Goal: Information Seeking & Learning: Find specific page/section

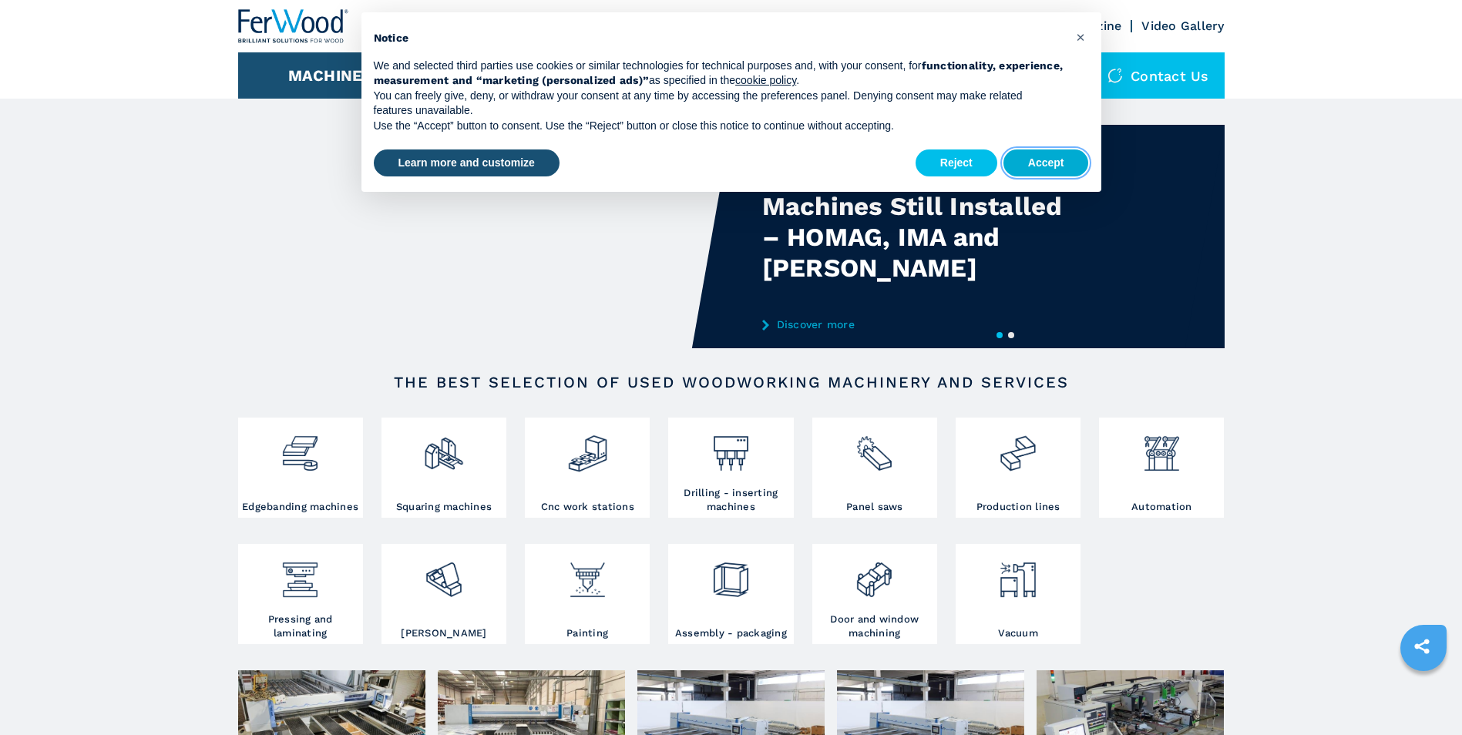
click at [1024, 167] on button "Accept" at bounding box center [1046, 163] width 86 height 28
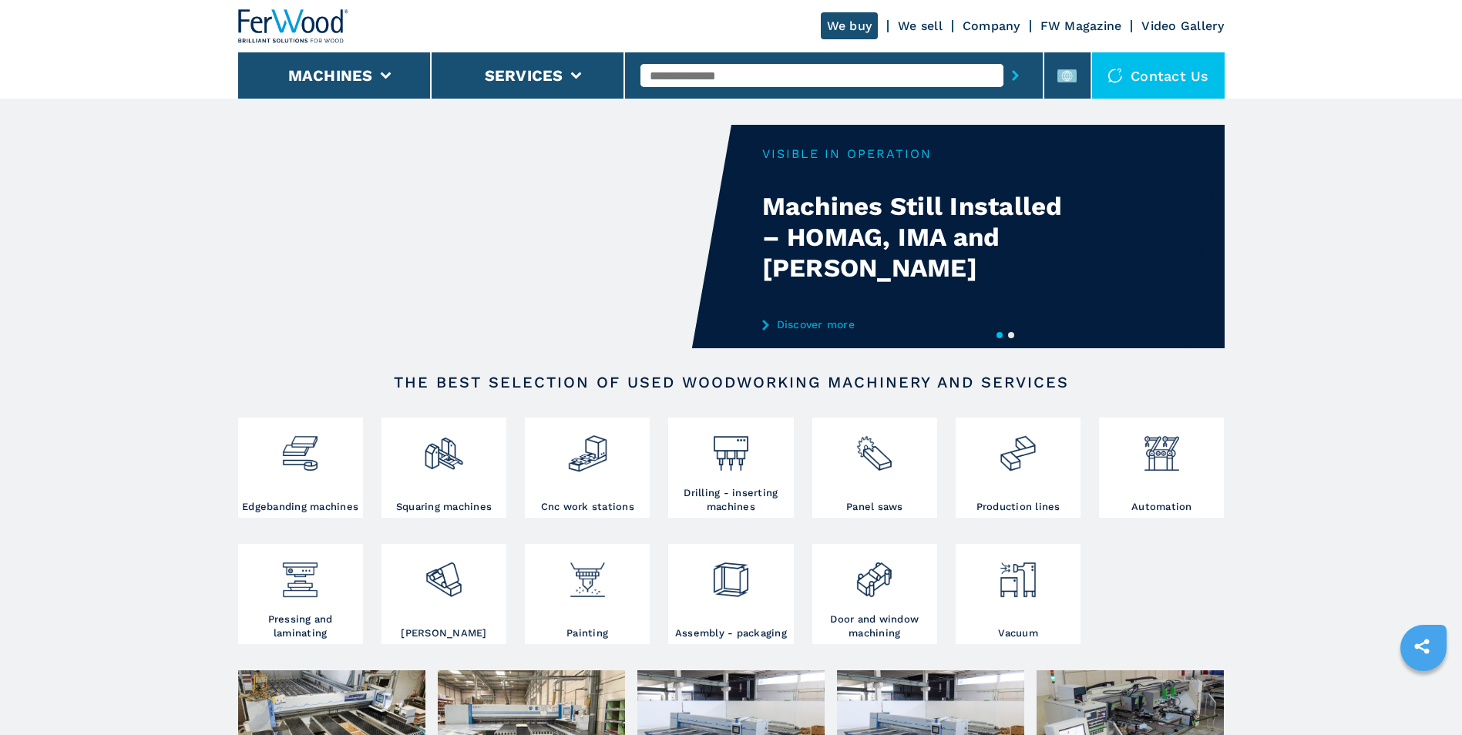
click at [774, 72] on input "text" at bounding box center [821, 75] width 363 height 23
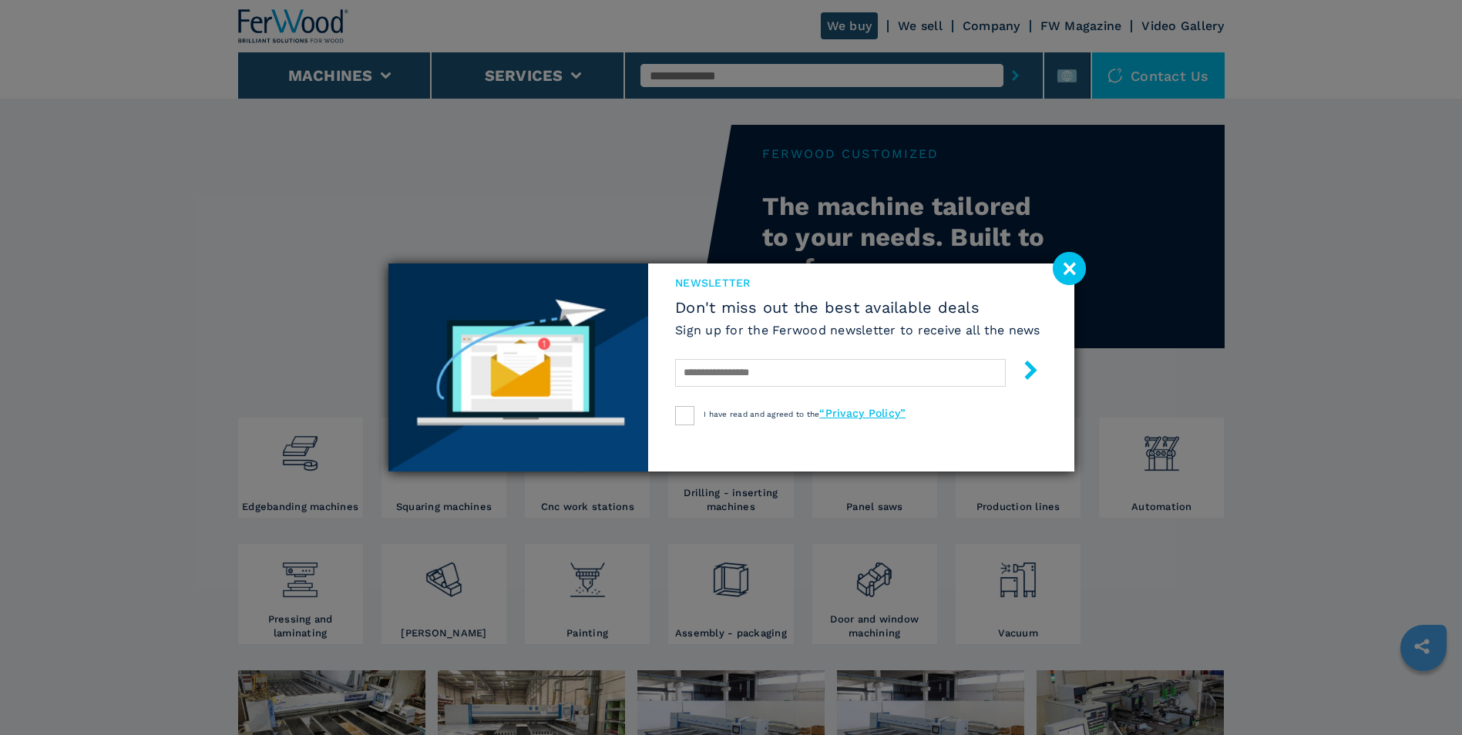
click at [1057, 278] on image at bounding box center [1068, 268] width 33 height 33
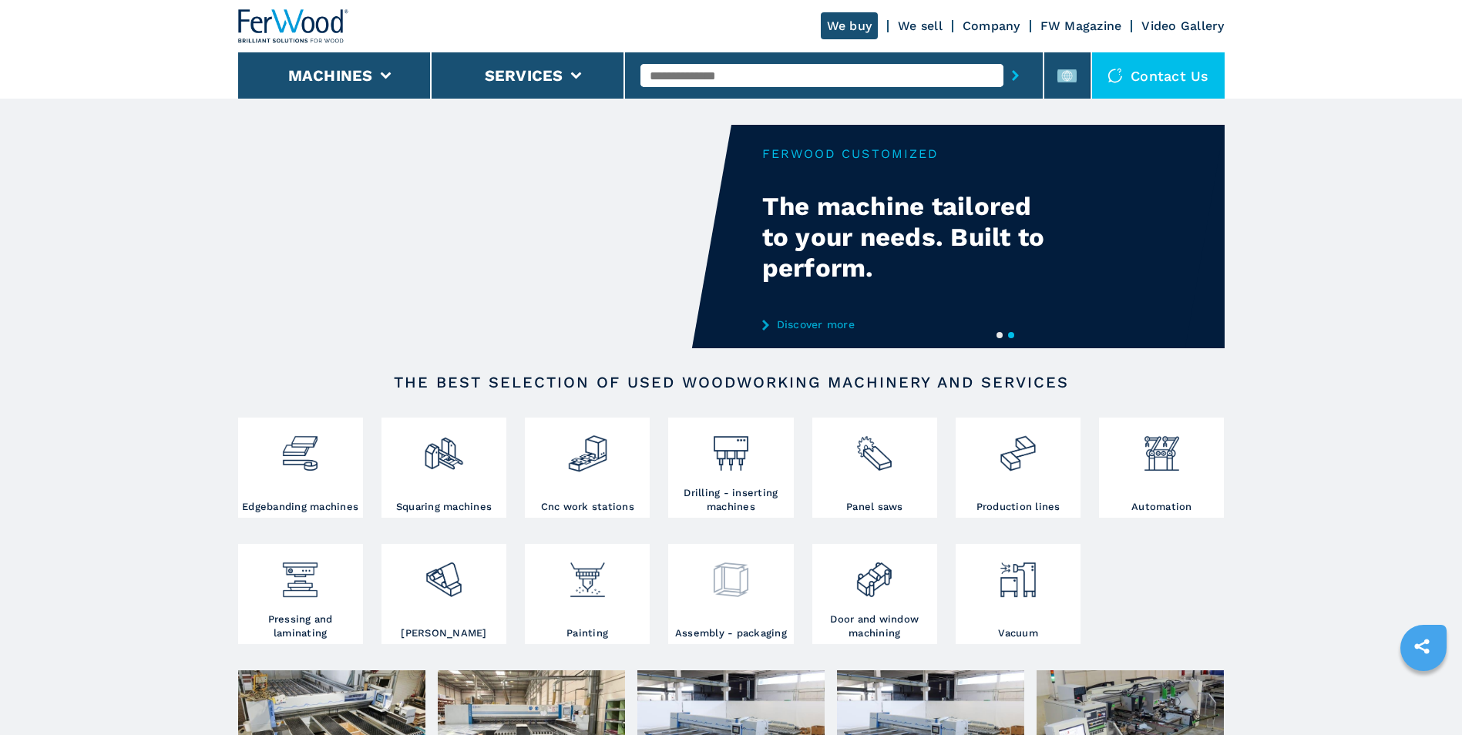
drag, startPoint x: 804, startPoint y: 598, endPoint x: 739, endPoint y: 596, distance: 64.8
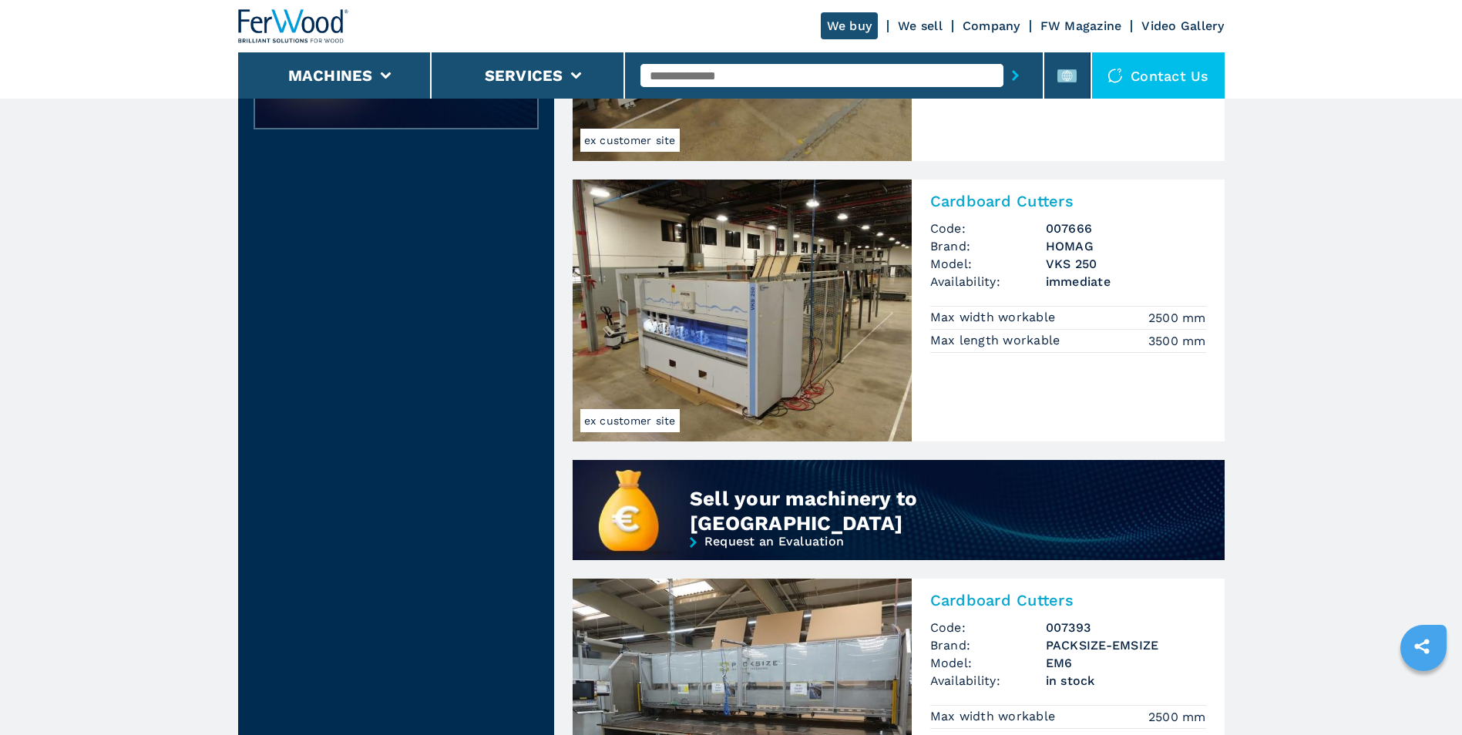
scroll to position [1079, 0]
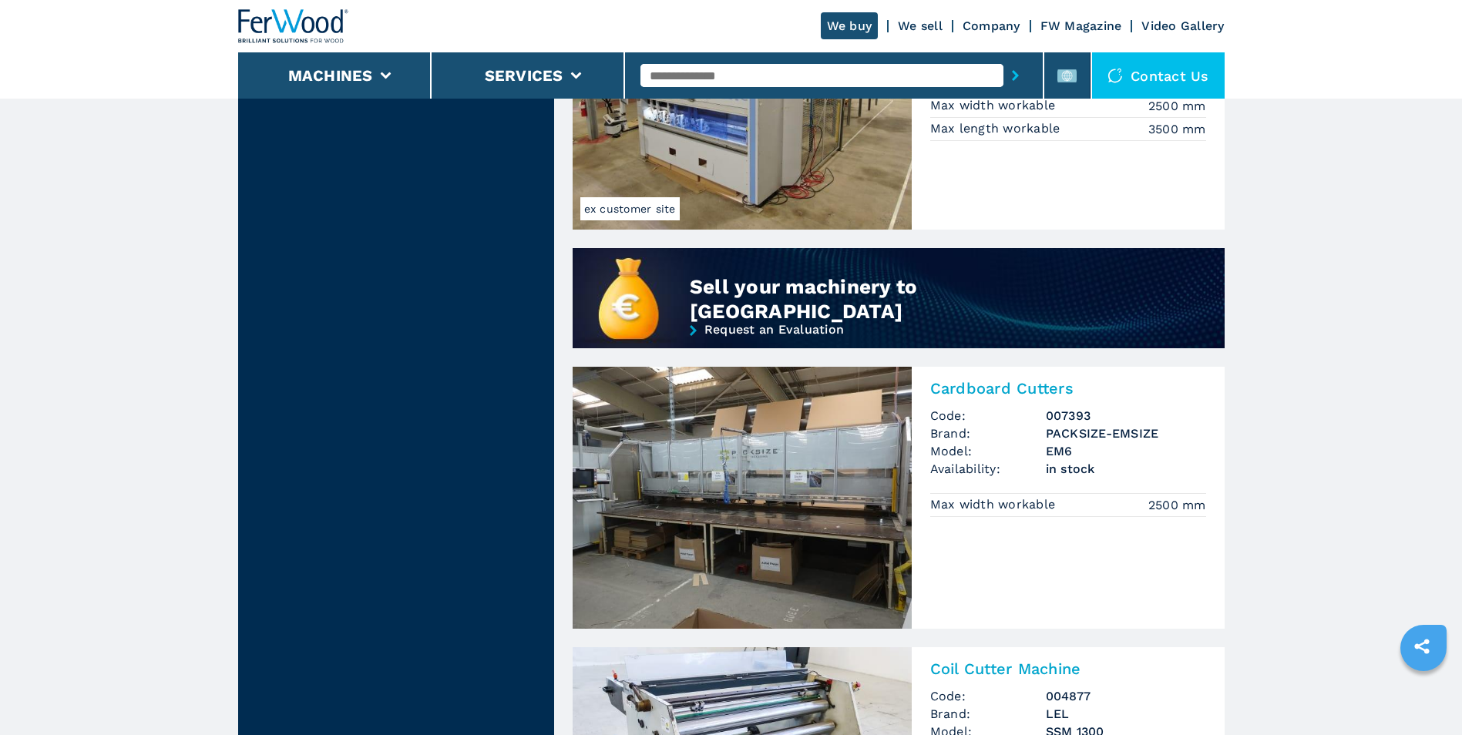
click at [712, 78] on input "text" at bounding box center [821, 75] width 363 height 23
type input "*****"
click at [1003, 58] on button "submit-button" at bounding box center [1015, 75] width 24 height 35
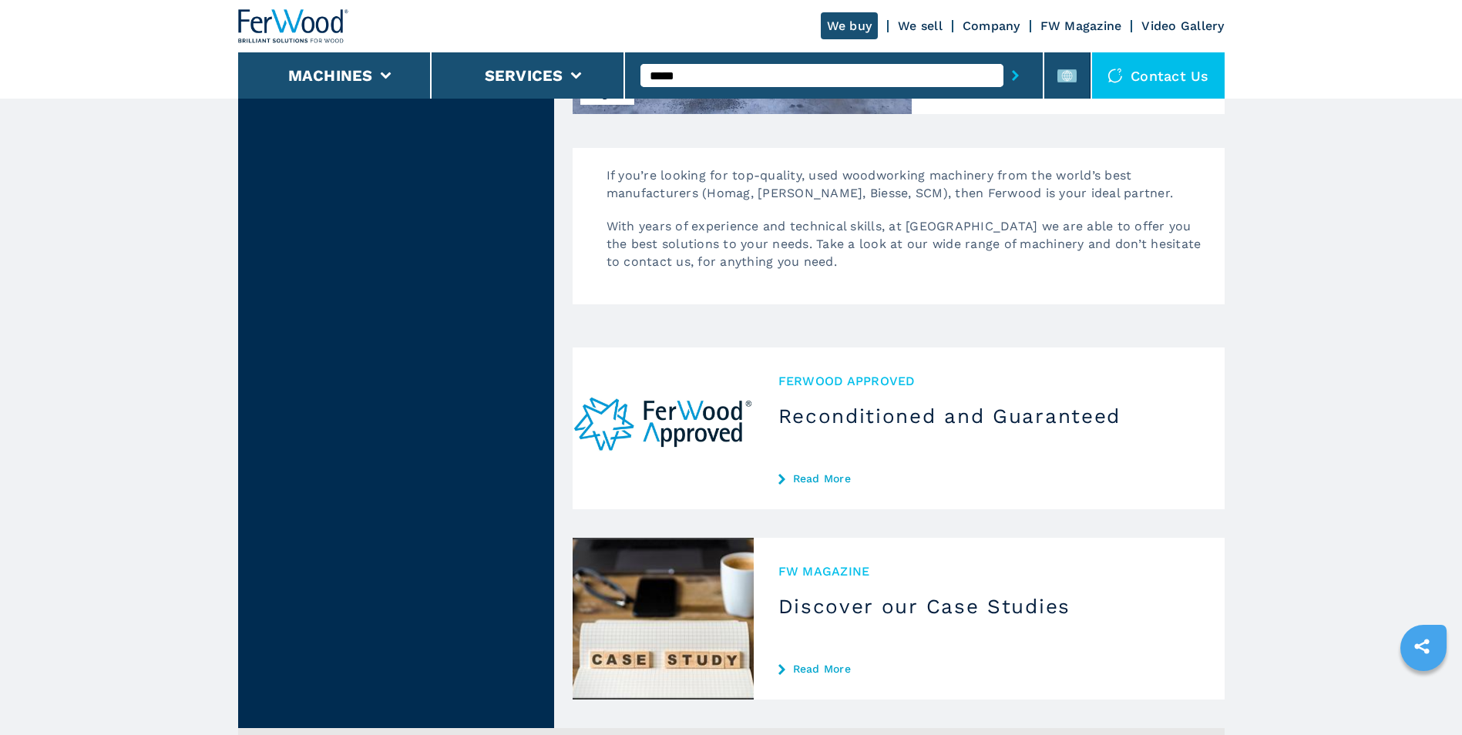
scroll to position [3159, 0]
